Goal: Information Seeking & Learning: Learn about a topic

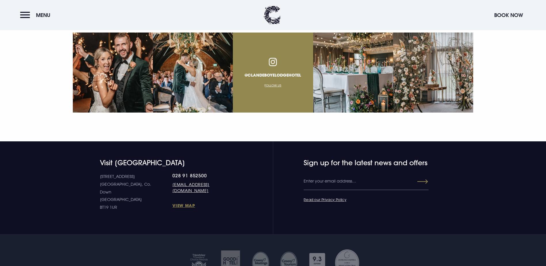
scroll to position [2263, 0]
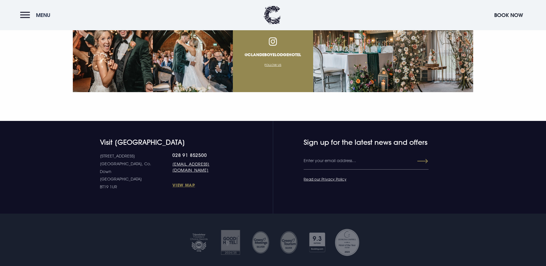
click at [28, 17] on button "Menu" at bounding box center [36, 15] width 33 height 12
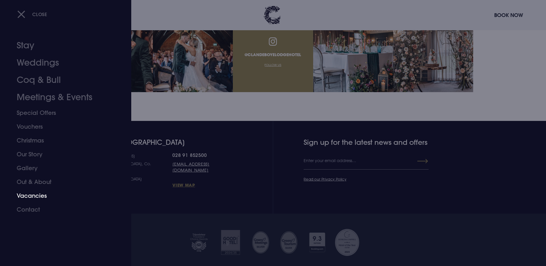
click at [35, 197] on link "Vacancies" at bounding box center [62, 196] width 91 height 14
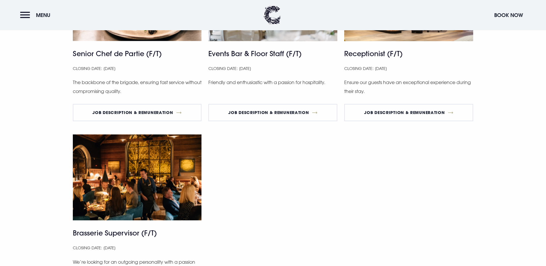
scroll to position [403, 0]
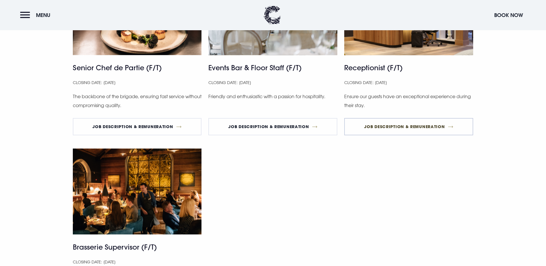
click at [432, 135] on link "Job Description & Remuneration" at bounding box center [408, 126] width 129 height 17
click at [301, 135] on link "Job Description & Remuneration" at bounding box center [272, 126] width 129 height 17
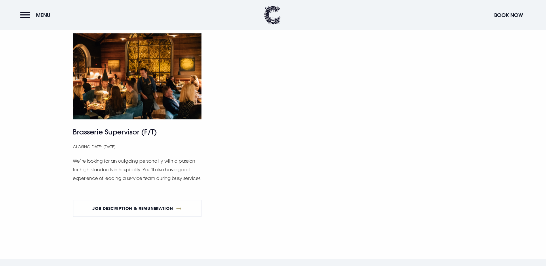
scroll to position [576, 0]
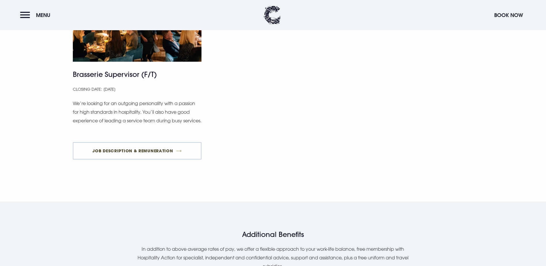
click at [155, 160] on link "Job Description & Remuneration" at bounding box center [137, 150] width 129 height 17
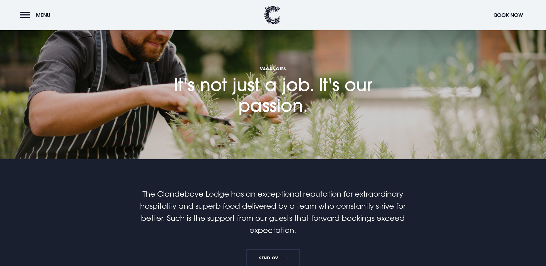
scroll to position [0, 0]
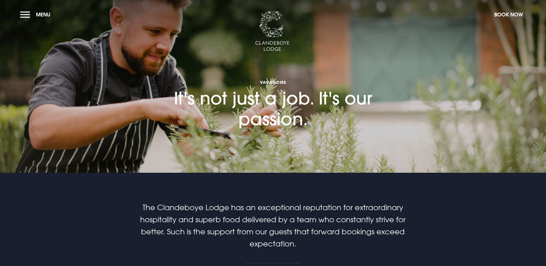
click at [269, 33] on img at bounding box center [272, 31] width 35 height 40
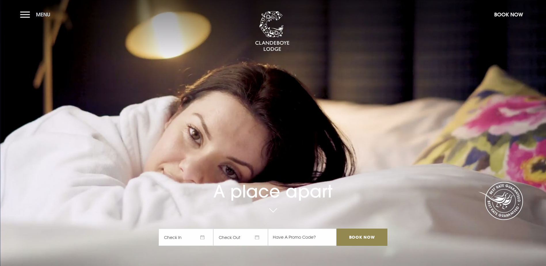
click at [32, 15] on button "Menu" at bounding box center [36, 14] width 33 height 12
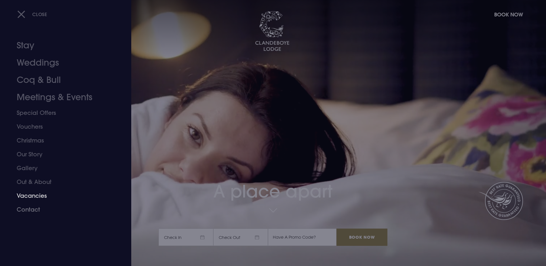
click at [31, 195] on link "Vacancies" at bounding box center [62, 196] width 91 height 14
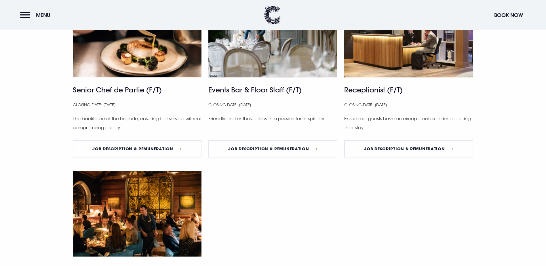
scroll to position [374, 0]
